Goal: Task Accomplishment & Management: Use online tool/utility

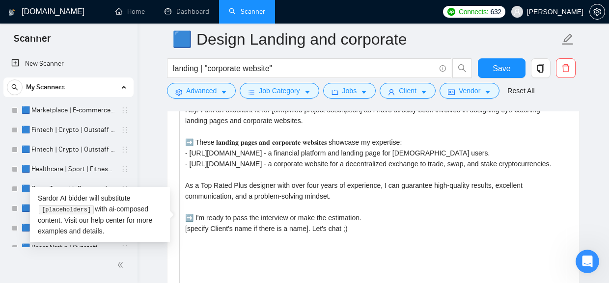
scroll to position [157, 0]
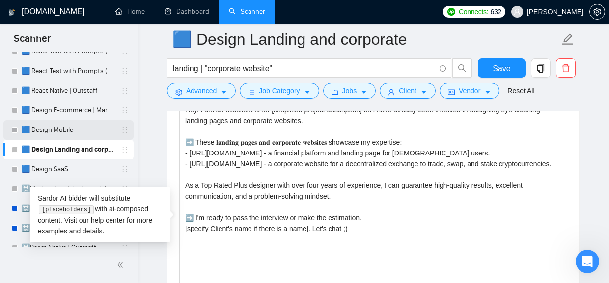
click at [62, 133] on link "🟦 Design Mobile" at bounding box center [68, 130] width 93 height 20
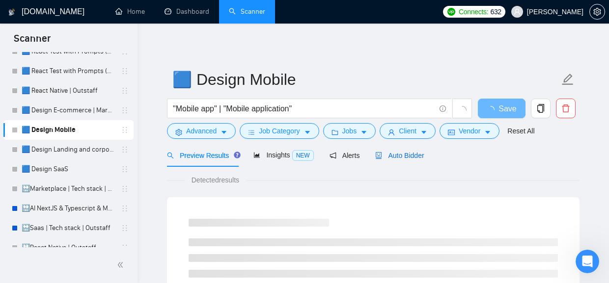
click at [413, 152] on span "Auto Bidder" at bounding box center [399, 156] width 49 height 8
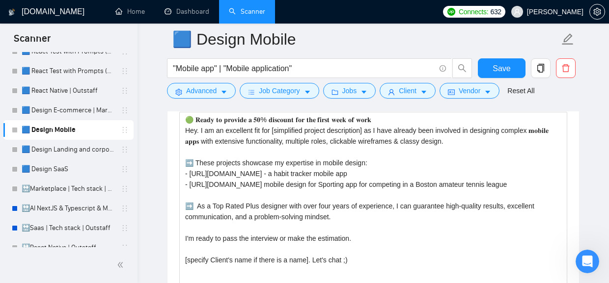
scroll to position [1155, 0]
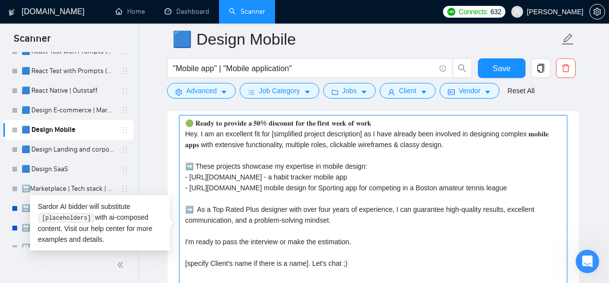
drag, startPoint x: 538, startPoint y: 193, endPoint x: 182, endPoint y: 183, distance: 356.2
click at [182, 183] on textarea "🟢 𝐑𝐞𝐚𝐝𝐲 𝐭𝐨 𝐩𝐫𝐨𝐯𝐢𝐝𝐞 𝐚 𝟓𝟎% 𝐝𝐢𝐬𝐜𝐨𝐮𝐧𝐭 𝐟𝐨𝐫 𝐭𝐡𝐞 𝐟𝐢𝐫𝐬𝐭 𝐰𝐞𝐞𝐤 𝐨𝐟 𝐰𝐨𝐫𝐤 Hey. I am an excel…" at bounding box center [373, 225] width 388 height 221
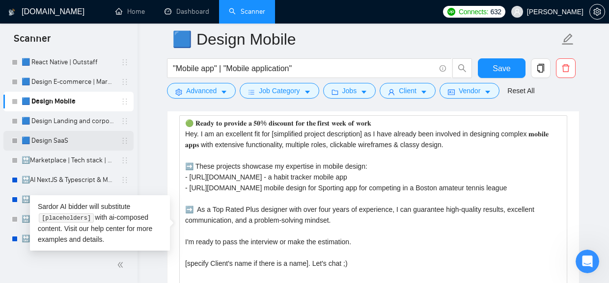
click at [73, 142] on link "🟦 Design SaaS" at bounding box center [68, 141] width 93 height 20
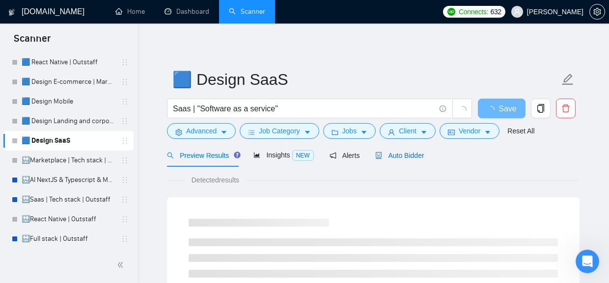
click at [406, 152] on span "Auto Bidder" at bounding box center [399, 156] width 49 height 8
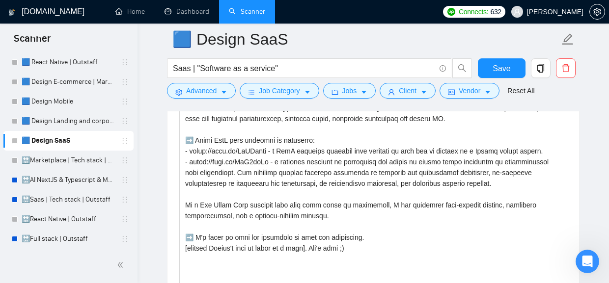
scroll to position [1208, 0]
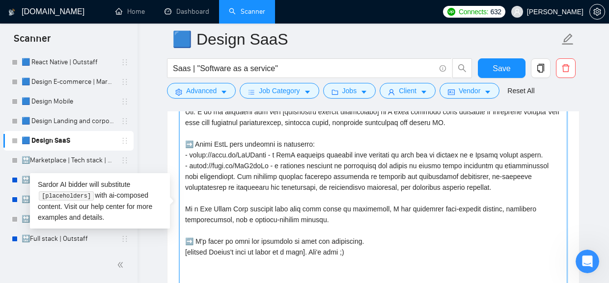
drag, startPoint x: 527, startPoint y: 190, endPoint x: 180, endPoint y: 157, distance: 349.3
click at [180, 157] on textarea "Cover letter template:" at bounding box center [373, 203] width 388 height 221
